Goal: Task Accomplishment & Management: Manage account settings

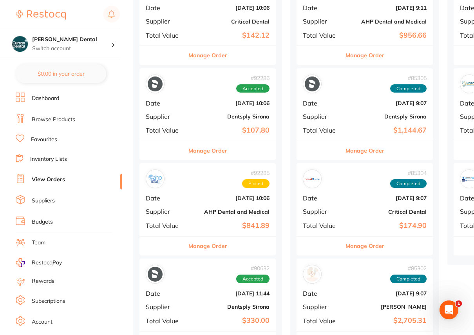
scroll to position [249, 0]
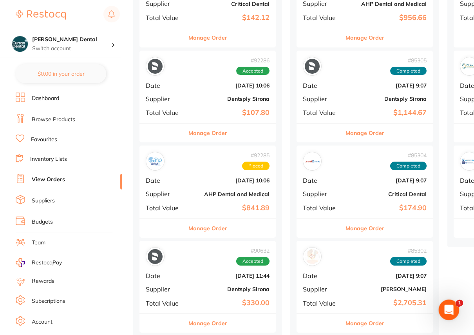
click at [447, 308] on icon "Open Intercom Messenger" at bounding box center [447, 308] width 13 height 13
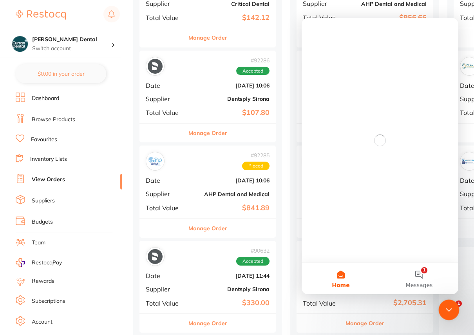
scroll to position [0, 0]
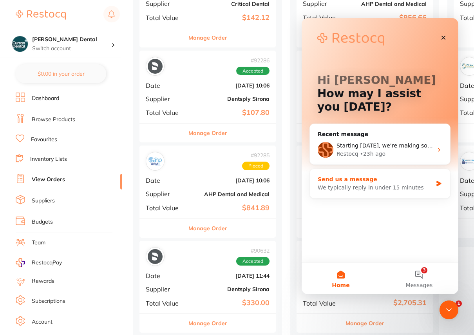
click at [399, 184] on div "We typically reply in under 15 minutes" at bounding box center [375, 187] width 115 height 8
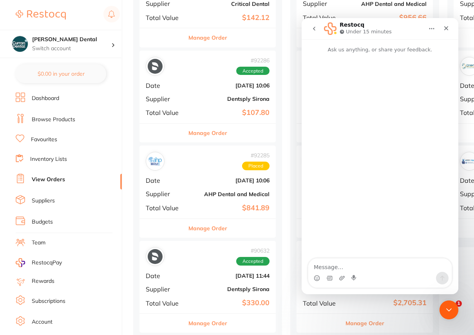
click at [349, 266] on textarea "Message…" at bounding box center [379, 264] width 143 height 13
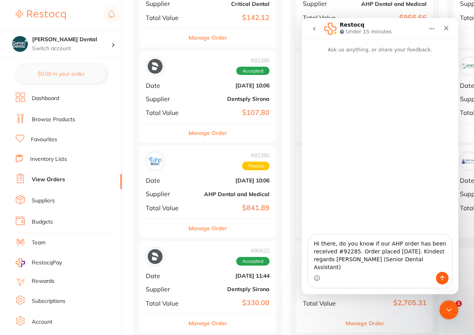
drag, startPoint x: 334, startPoint y: 259, endPoint x: 314, endPoint y: 257, distance: 20.4
click at [314, 257] on textarea "Hi there, do you know if our AHP order has been received #92285. Order placed 2…" at bounding box center [379, 253] width 143 height 37
type textarea "Hi there, do you know if our AHP order has been Accepted #92285. Order placed 2…"
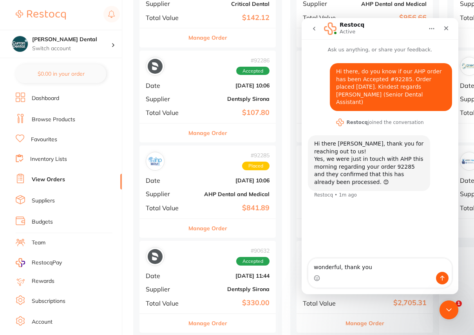
click at [374, 268] on textarea "wonderful, thank you" at bounding box center [379, 264] width 143 height 13
type textarea "wonderful, thank you for your help. Have a lovely day :)"
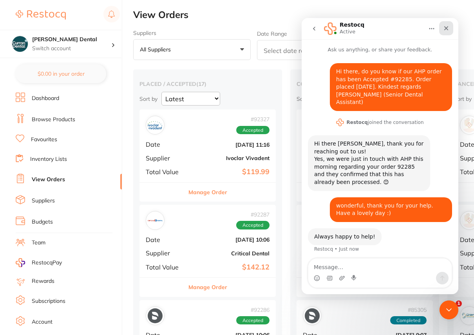
click at [447, 25] on icon "Close" at bounding box center [446, 28] width 6 height 6
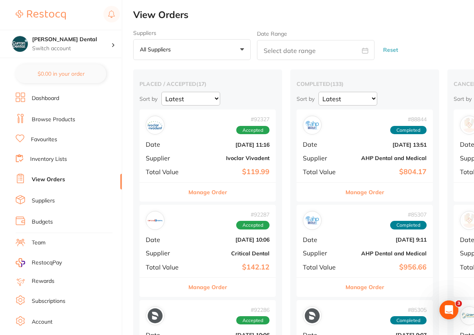
click at [197, 190] on button "Manage Order" at bounding box center [207, 192] width 39 height 19
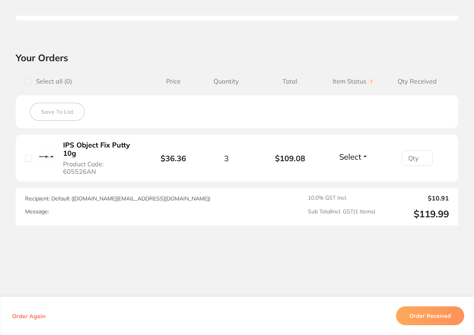
scroll to position [239, 0]
click at [430, 316] on button "Order Received" at bounding box center [430, 315] width 68 height 19
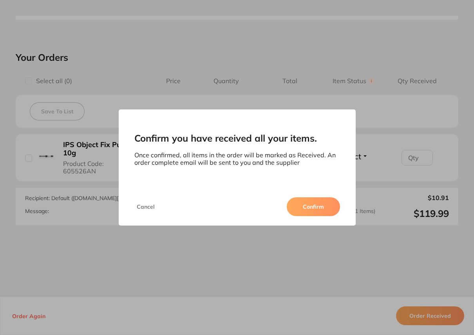
click at [307, 206] on button "Confirm" at bounding box center [313, 206] width 53 height 19
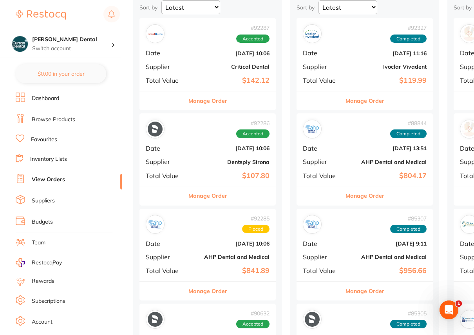
scroll to position [107, 0]
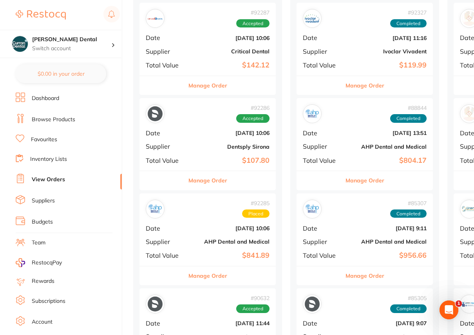
click at [207, 183] on button "Manage Order" at bounding box center [207, 180] width 39 height 19
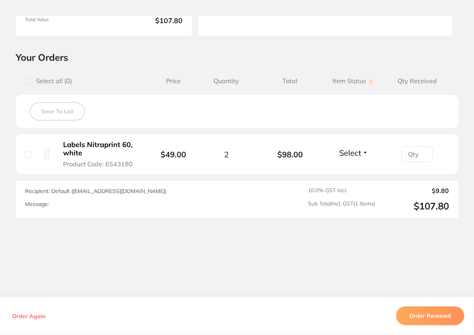
click at [415, 309] on button "Order Received" at bounding box center [430, 315] width 68 height 19
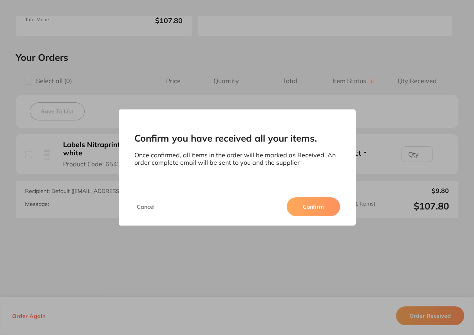
click at [307, 205] on button "Confirm" at bounding box center [313, 206] width 53 height 19
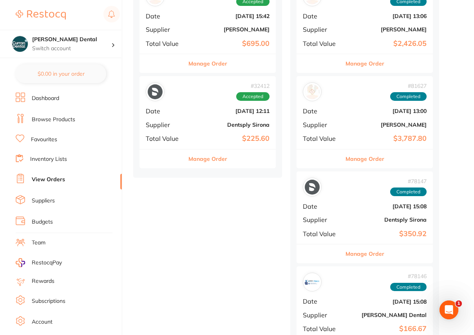
scroll to position [1353, 0]
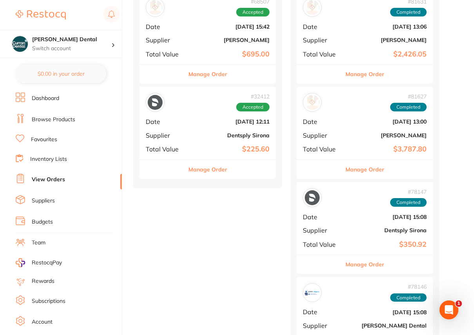
click at [208, 165] on button "Manage Order" at bounding box center [207, 169] width 39 height 19
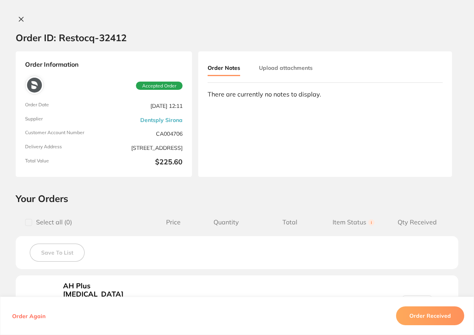
click at [19, 18] on icon at bounding box center [21, 19] width 6 height 6
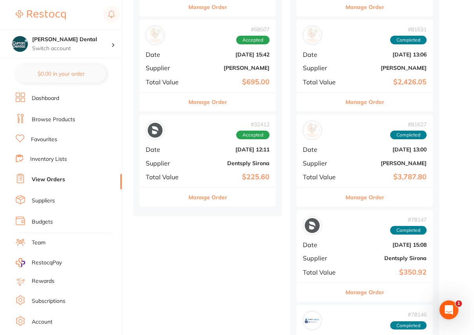
scroll to position [1282, 0]
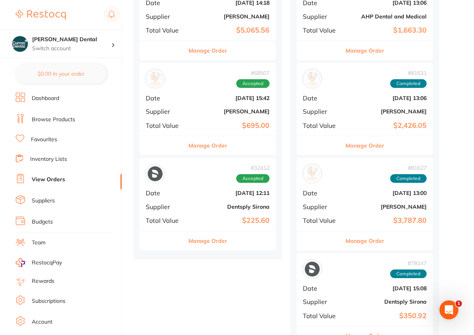
click at [208, 145] on button "Manage Order" at bounding box center [207, 145] width 39 height 19
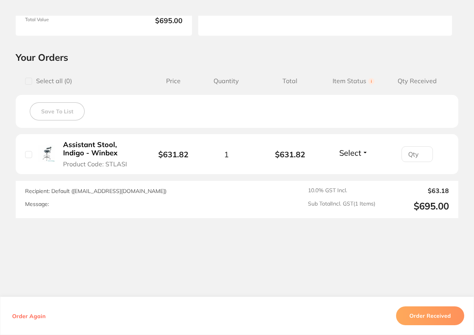
click at [427, 308] on button "Order Received" at bounding box center [430, 315] width 68 height 19
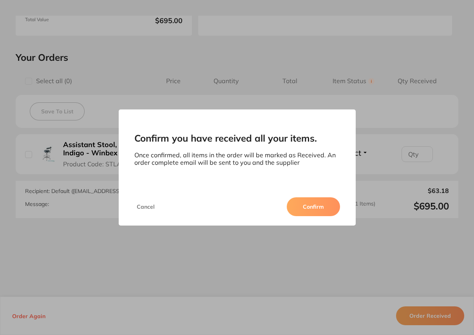
click at [310, 211] on button "Confirm" at bounding box center [313, 206] width 53 height 19
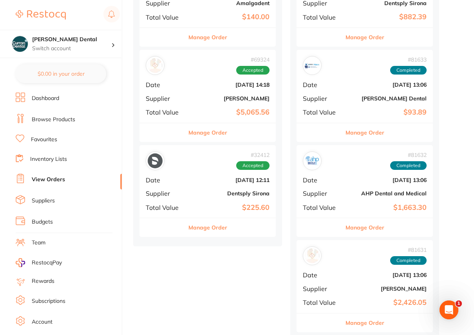
scroll to position [1175, 0]
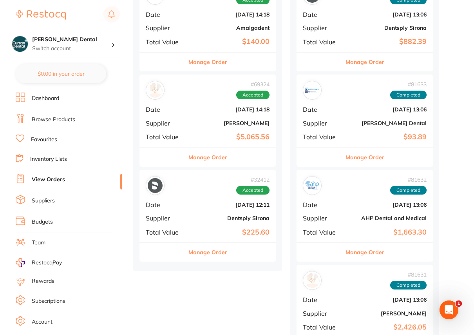
click at [221, 155] on button "Manage Order" at bounding box center [207, 157] width 39 height 19
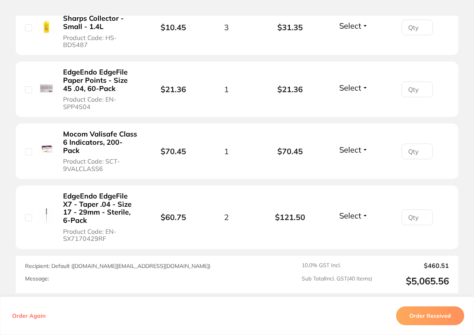
scroll to position [2706, 0]
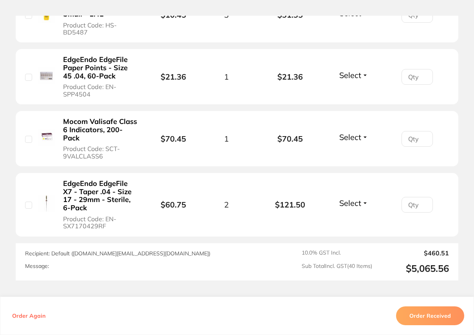
click at [427, 309] on button "Order Received" at bounding box center [430, 315] width 68 height 19
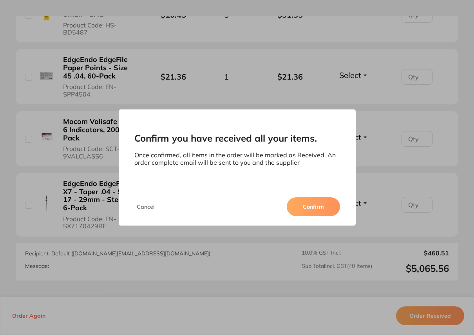
click at [323, 206] on button "Confirm" at bounding box center [313, 206] width 53 height 19
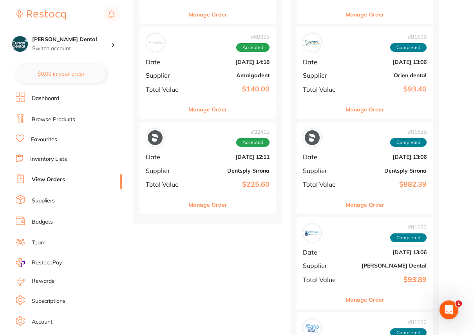
scroll to position [1068, 0]
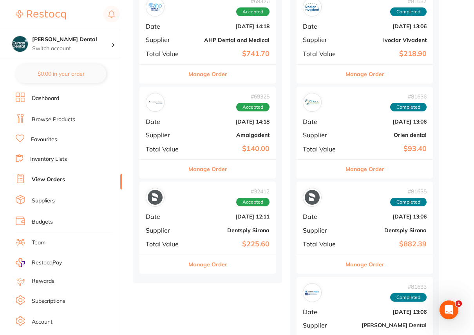
click at [211, 165] on button "Manage Order" at bounding box center [207, 168] width 39 height 19
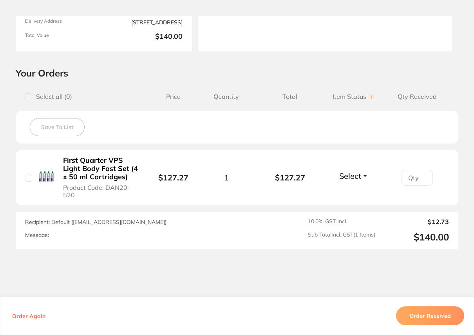
scroll to position [142, 0]
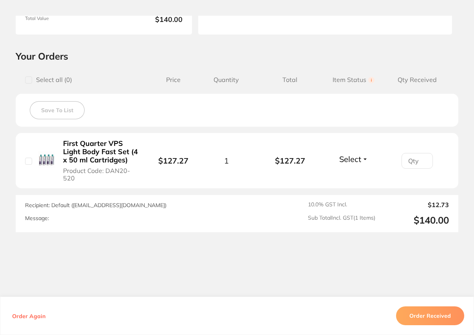
click at [426, 316] on button "Order Received" at bounding box center [430, 315] width 68 height 19
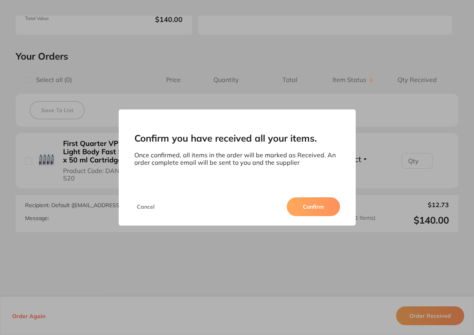
click at [313, 206] on button "Confirm" at bounding box center [313, 206] width 53 height 19
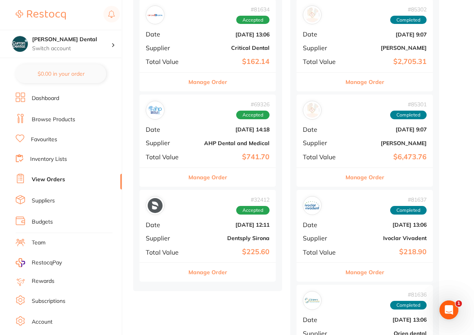
scroll to position [961, 0]
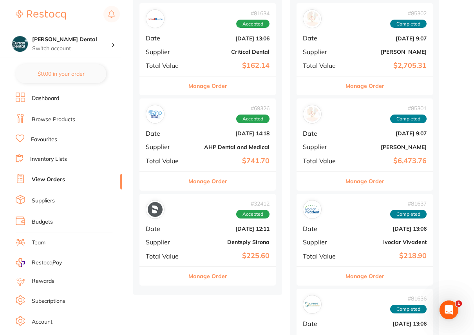
click at [199, 180] on button "Manage Order" at bounding box center [207, 181] width 39 height 19
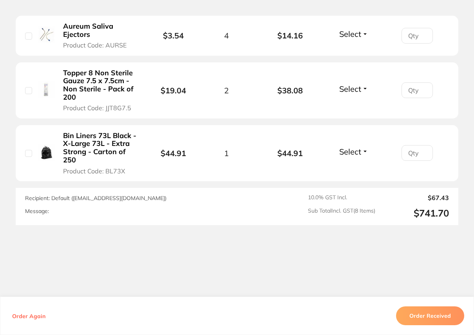
scroll to position [534, 0]
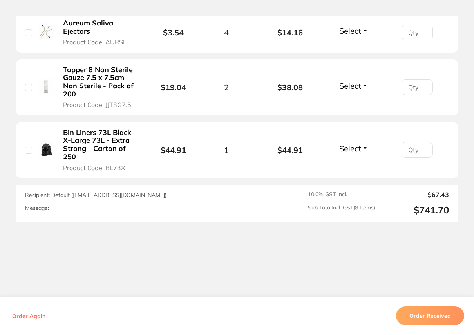
click at [447, 307] on button "Order Received" at bounding box center [430, 315] width 68 height 19
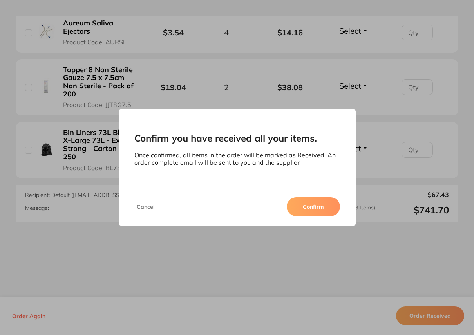
click at [327, 207] on button "Confirm" at bounding box center [313, 206] width 53 height 19
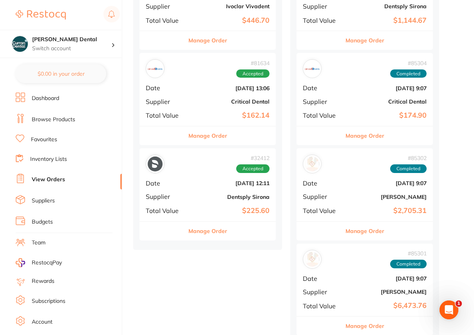
scroll to position [854, 0]
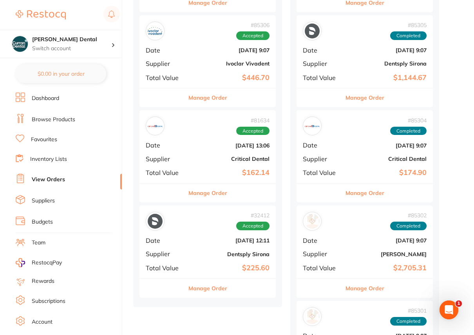
click at [213, 192] on button "Manage Order" at bounding box center [207, 192] width 39 height 19
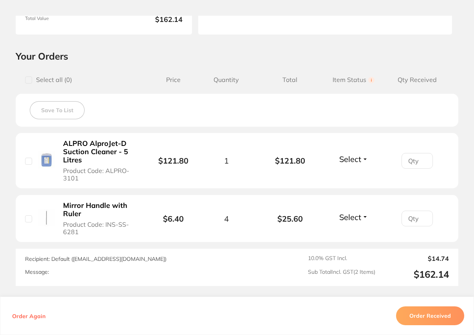
scroll to position [210, 0]
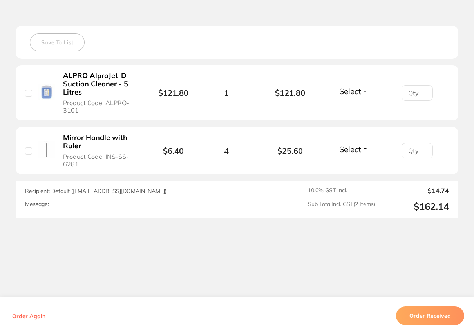
click at [57, 201] on div "Message:" at bounding box center [152, 204] width 254 height 7
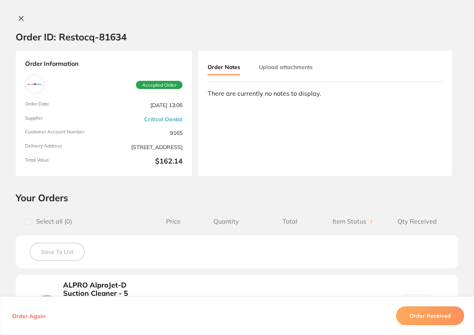
scroll to position [0, 0]
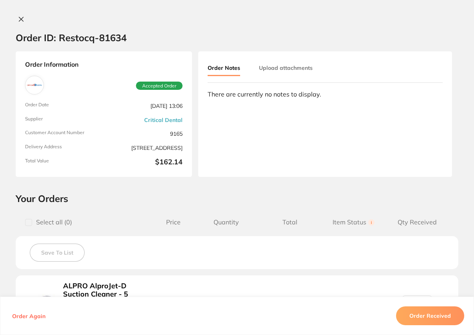
click at [18, 19] on icon at bounding box center [21, 19] width 6 height 6
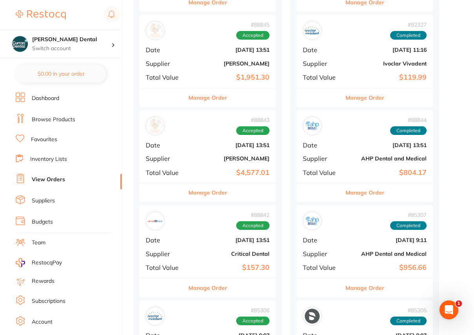
click at [202, 194] on button "Manage Order" at bounding box center [207, 192] width 39 height 19
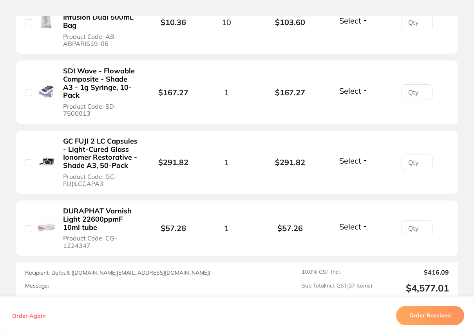
scroll to position [2599, 0]
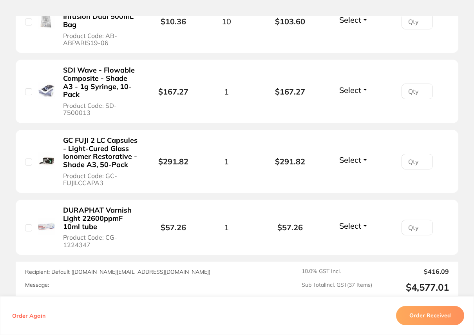
click at [424, 316] on button "Order Received" at bounding box center [430, 315] width 68 height 19
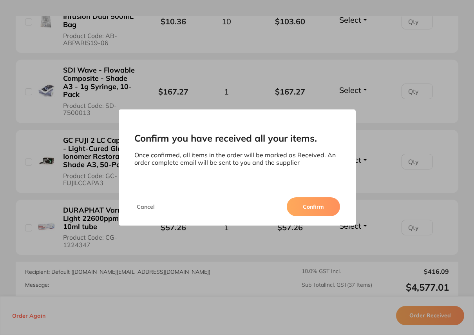
click at [309, 204] on button "Confirm" at bounding box center [313, 206] width 53 height 19
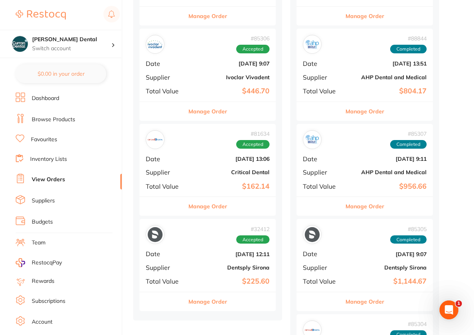
scroll to position [748, 0]
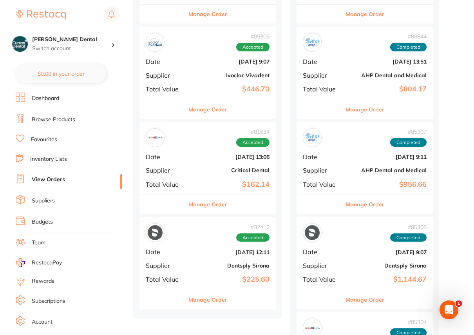
click at [212, 111] on button "Manage Order" at bounding box center [207, 109] width 39 height 19
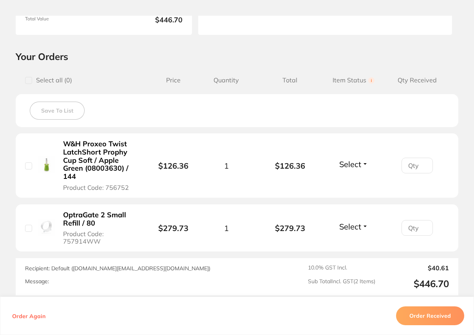
scroll to position [142, 0]
click at [432, 316] on button "Order Received" at bounding box center [430, 315] width 68 height 19
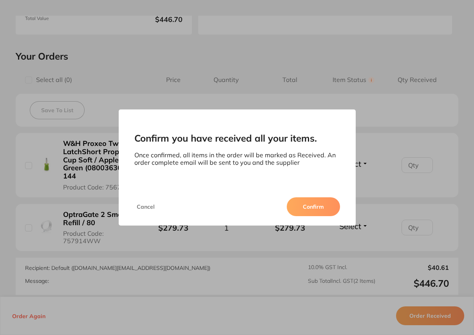
click at [315, 208] on button "Confirm" at bounding box center [313, 206] width 53 height 19
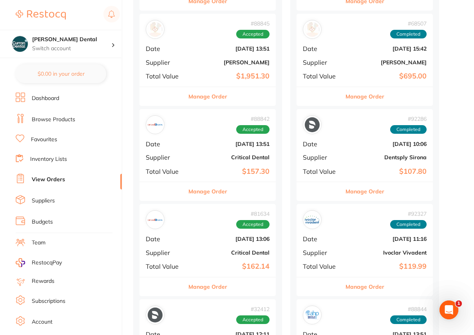
scroll to position [570, 0]
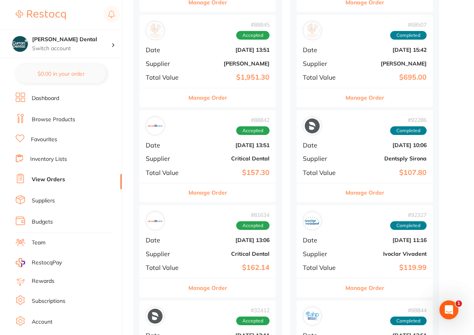
click at [210, 190] on button "Manage Order" at bounding box center [207, 192] width 39 height 19
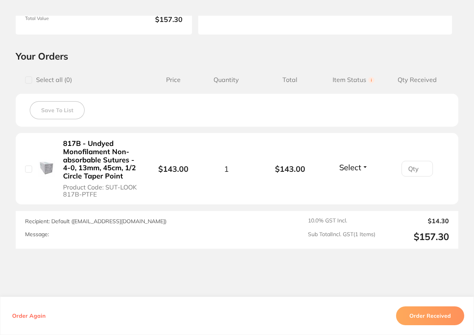
click at [420, 311] on button "Order Received" at bounding box center [430, 315] width 68 height 19
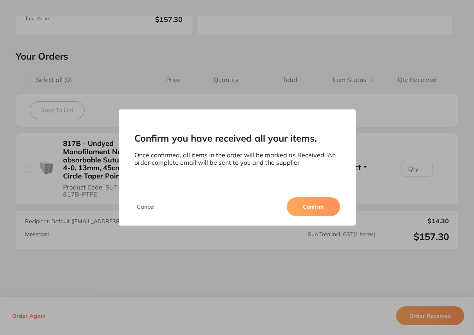
click at [297, 208] on button "Confirm" at bounding box center [313, 206] width 53 height 19
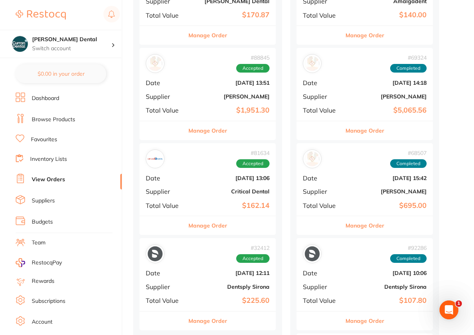
scroll to position [498, 0]
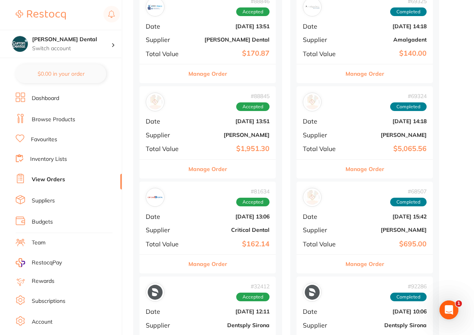
click at [214, 165] on button "Manage Order" at bounding box center [207, 168] width 39 height 19
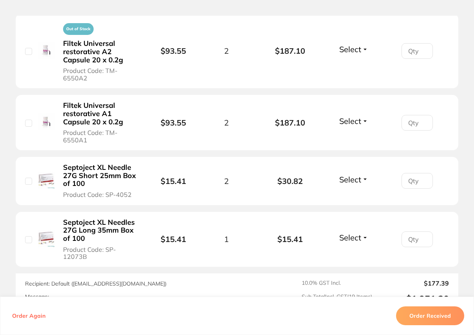
scroll to position [1208, 0]
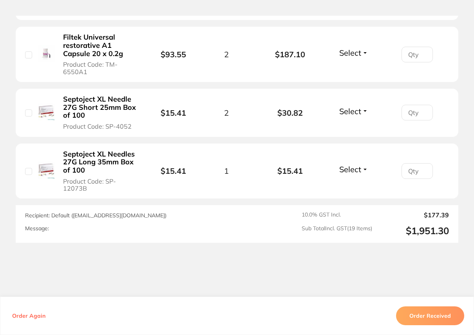
click at [425, 314] on button "Order Received" at bounding box center [430, 315] width 68 height 19
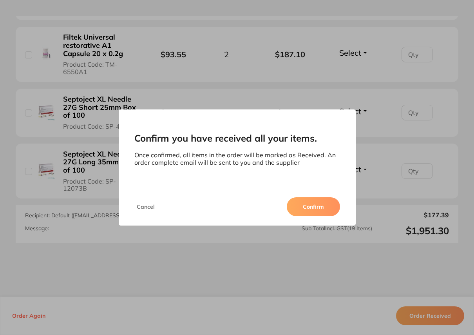
click at [321, 206] on button "Confirm" at bounding box center [313, 206] width 53 height 19
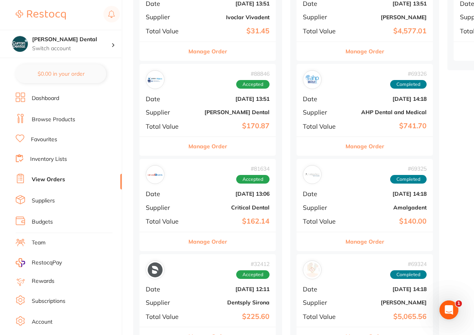
scroll to position [356, 0]
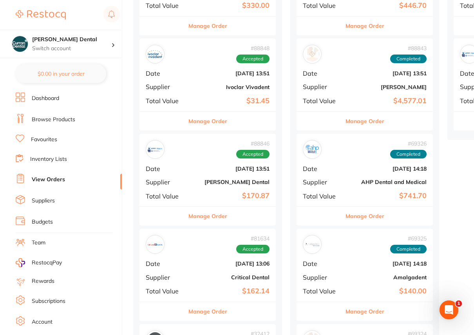
click at [201, 213] on button "Manage Order" at bounding box center [207, 215] width 39 height 19
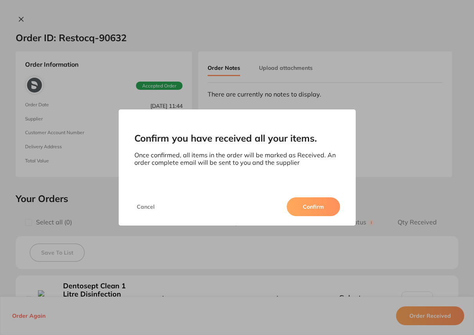
scroll to position [71, 0]
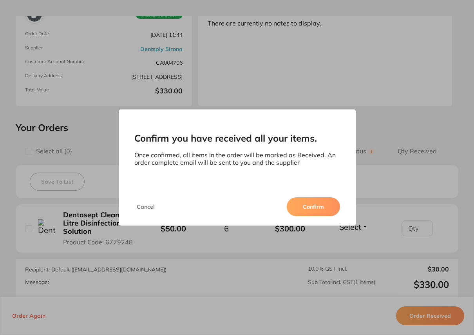
click at [310, 208] on button "Confirm" at bounding box center [313, 206] width 53 height 19
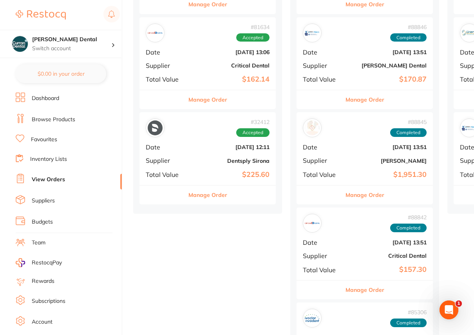
scroll to position [285, 0]
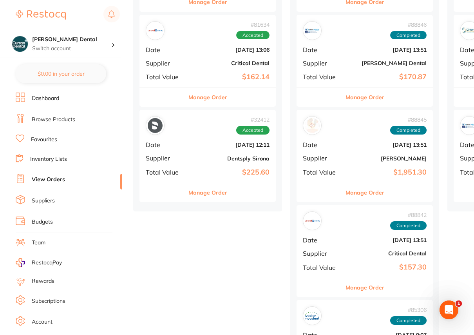
click at [211, 189] on button "Manage Order" at bounding box center [207, 192] width 39 height 19
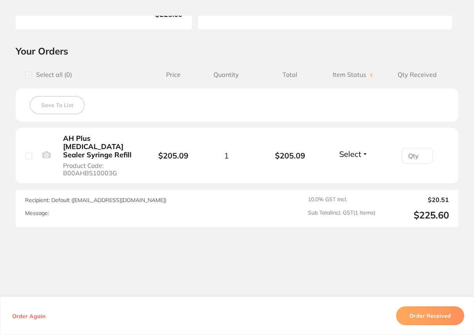
scroll to position [148, 0]
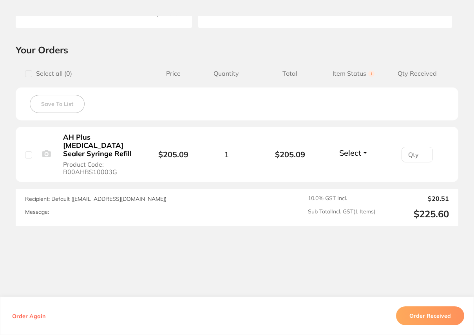
click at [58, 208] on div "Message:" at bounding box center [152, 211] width 254 height 7
click at [44, 208] on label "Message:" at bounding box center [37, 211] width 24 height 7
click at [47, 208] on div "Message:" at bounding box center [152, 211] width 254 height 7
click at [57, 208] on div "Message:" at bounding box center [152, 211] width 254 height 7
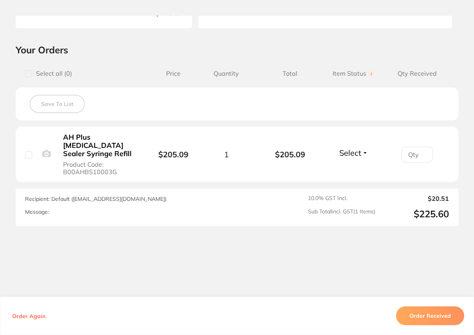
scroll to position [498, 0]
click at [76, 199] on div "Recipient: Default ( [EMAIL_ADDRESS][DOMAIN_NAME] ) Message:" at bounding box center [152, 207] width 254 height 25
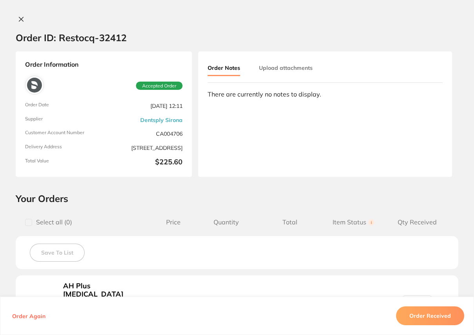
scroll to position [320, 0]
click at [22, 20] on icon at bounding box center [21, 19] width 6 height 6
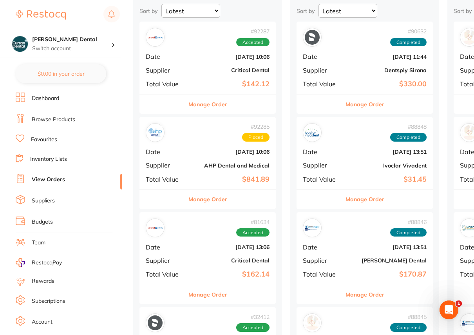
scroll to position [178, 0]
